Goal: Information Seeking & Learning: Learn about a topic

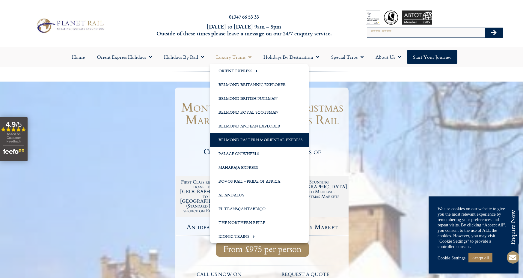
click at [245, 140] on link "Belmond Eastern & Oriental Express" at bounding box center [259, 140] width 99 height 14
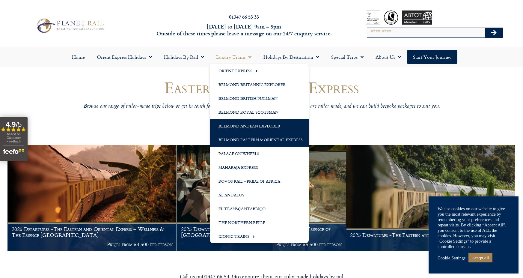
click at [248, 126] on link "Belmond Andean Explorer" at bounding box center [259, 126] width 99 height 14
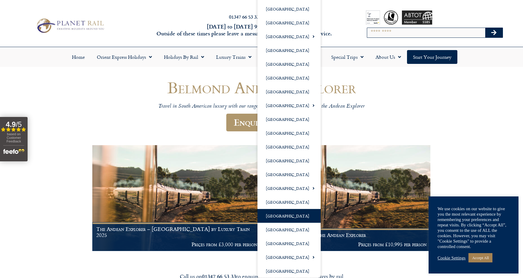
click at [280, 217] on ul "Austria Belgium Canada Croatia Czech Republic France The GoldenPass Germany Hun…" at bounding box center [289, 119] width 63 height 317
click at [293, 219] on link "[GEOGRAPHIC_DATA]" at bounding box center [289, 216] width 63 height 14
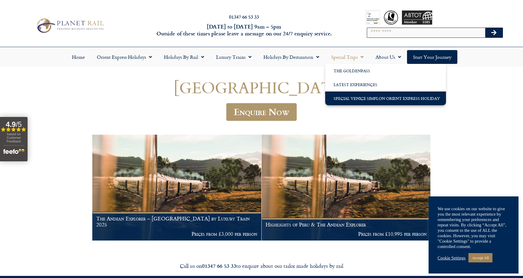
click at [370, 99] on link "Special Venice Simplon Orient Express Holiday" at bounding box center [385, 98] width 121 height 14
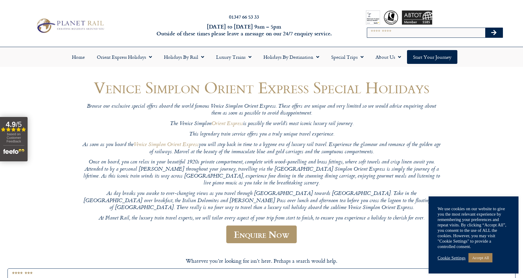
scroll to position [8, 0]
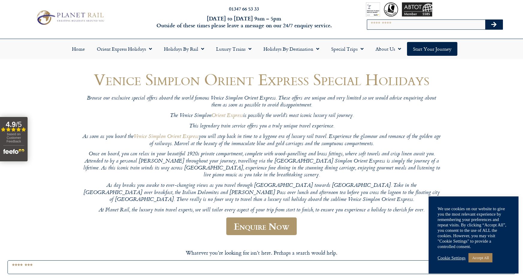
click at [456, 257] on link "Cookie Settings" at bounding box center [452, 257] width 28 height 5
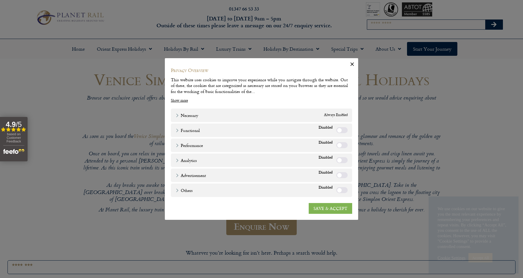
click at [331, 211] on link "SAVE & ACCEPT" at bounding box center [330, 208] width 43 height 11
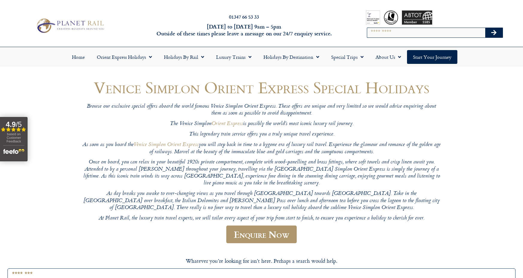
scroll to position [0, 0]
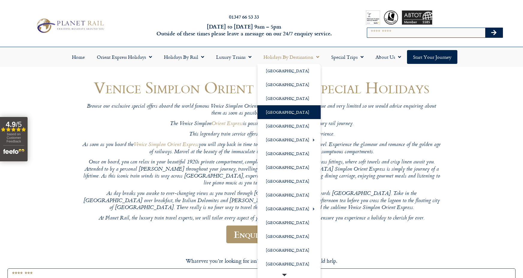
click at [279, 112] on link "[GEOGRAPHIC_DATA]" at bounding box center [289, 112] width 63 height 14
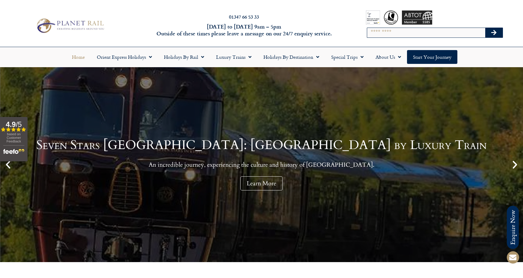
scroll to position [1, 0]
